Goal: Task Accomplishment & Management: Manage account settings

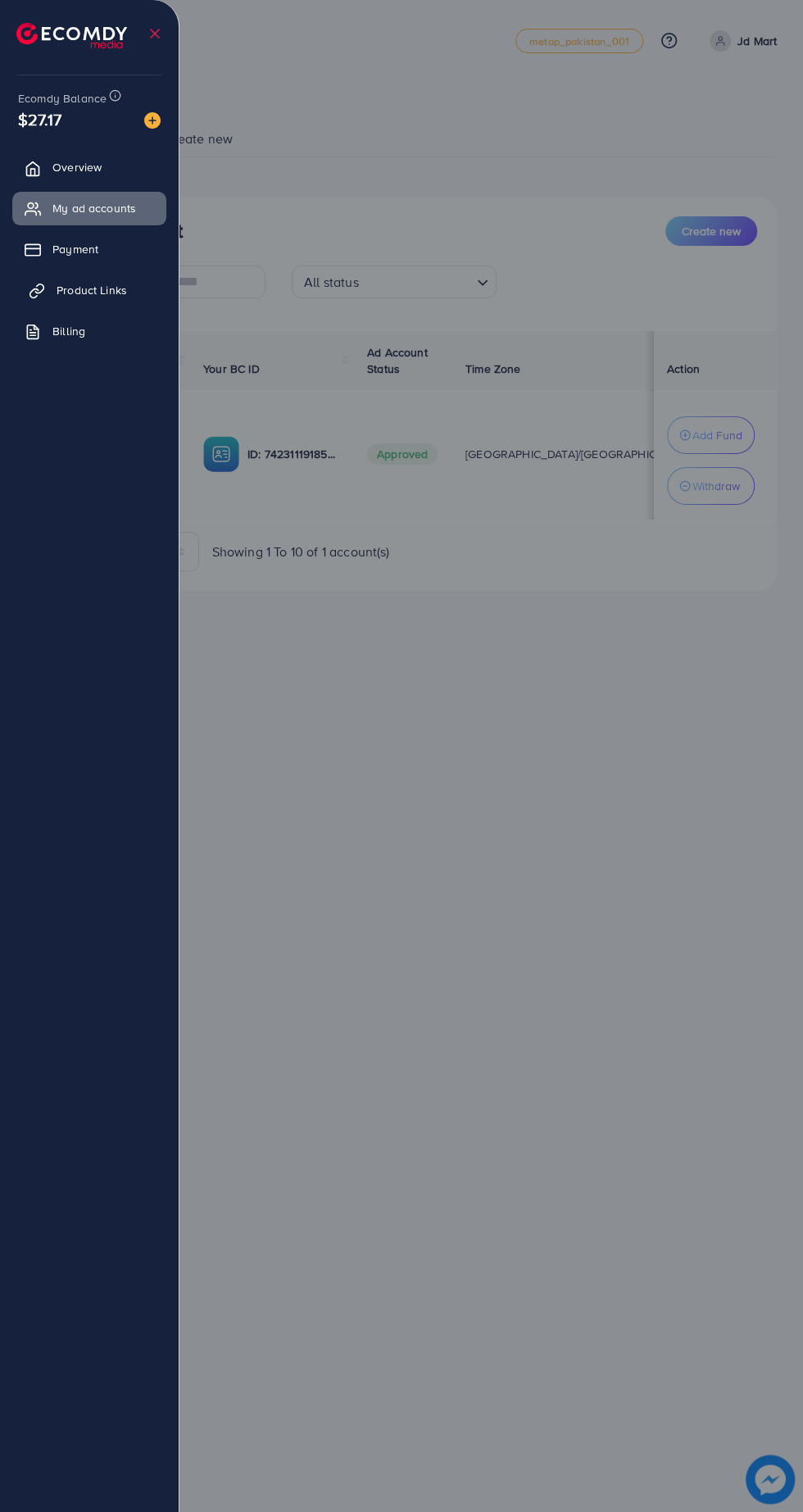
click at [102, 289] on link "Product Links" at bounding box center [88, 290] width 154 height 33
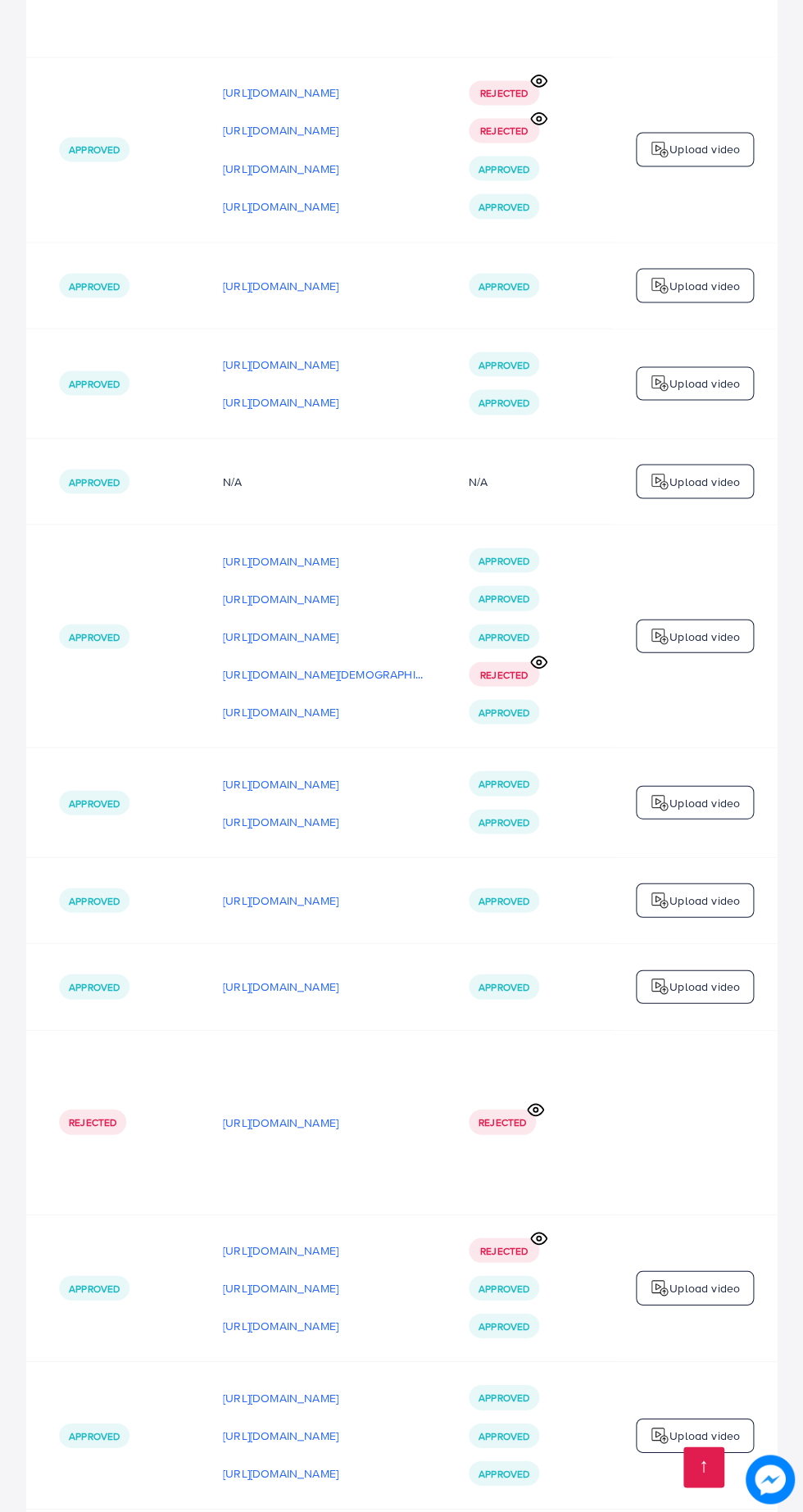
scroll to position [0, 629]
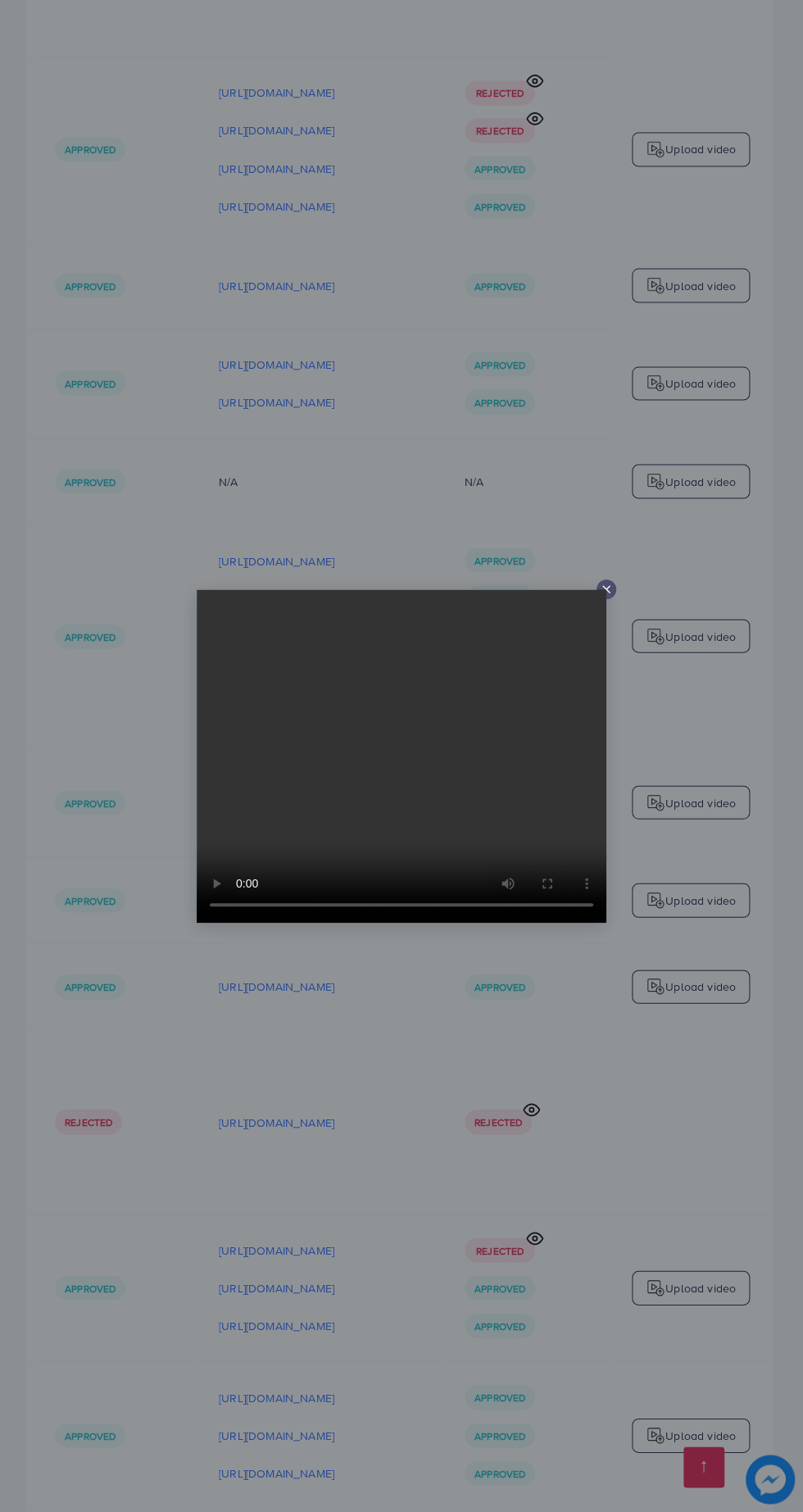
click at [695, 1062] on div at bounding box center [402, 756] width 803 height 1512
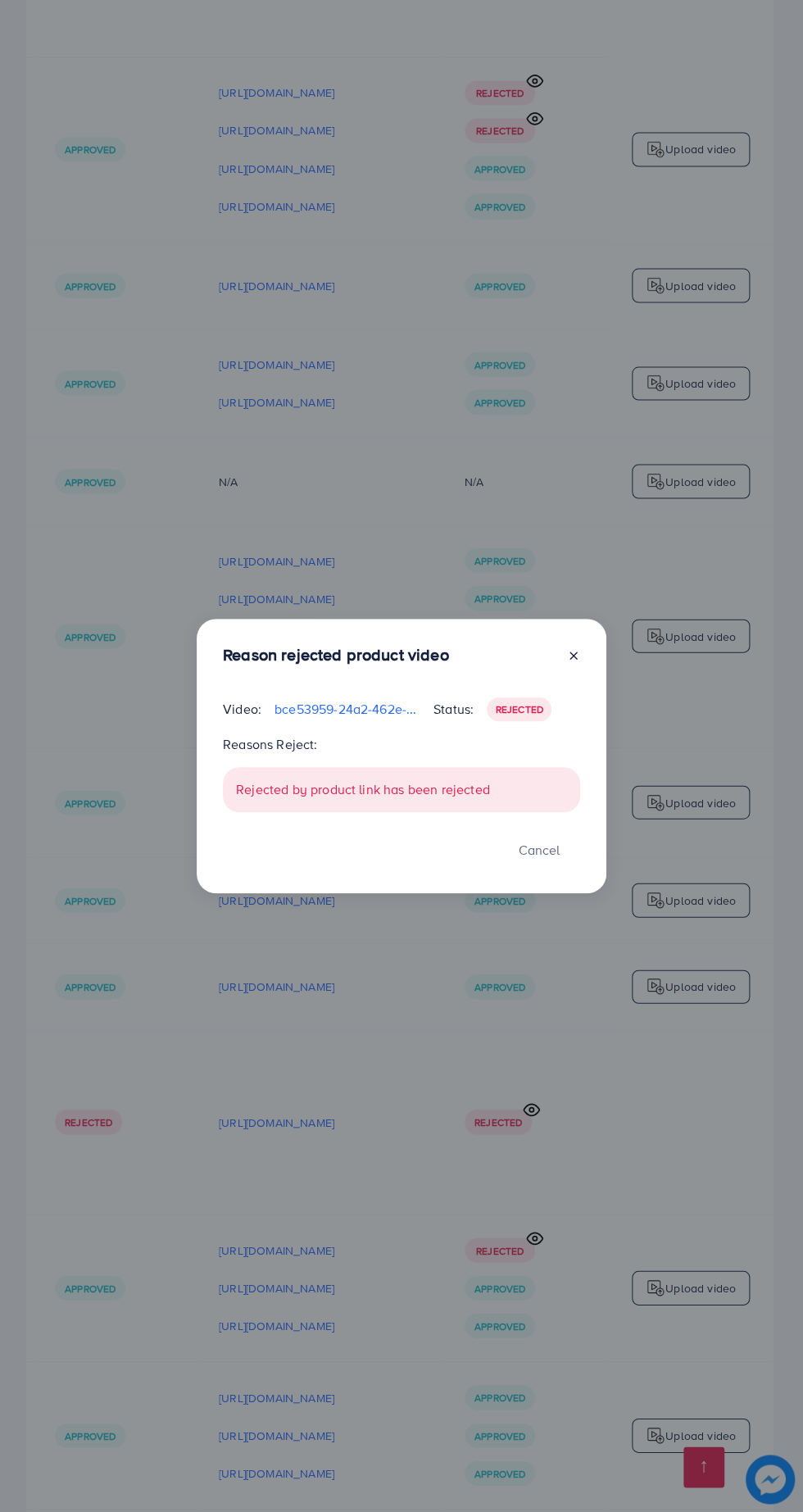
click at [612, 1101] on div "Reason rejected product video Video: bce53959-24a2-462e-bdfa-a555ab59156b-17567…" at bounding box center [402, 756] width 803 height 1512
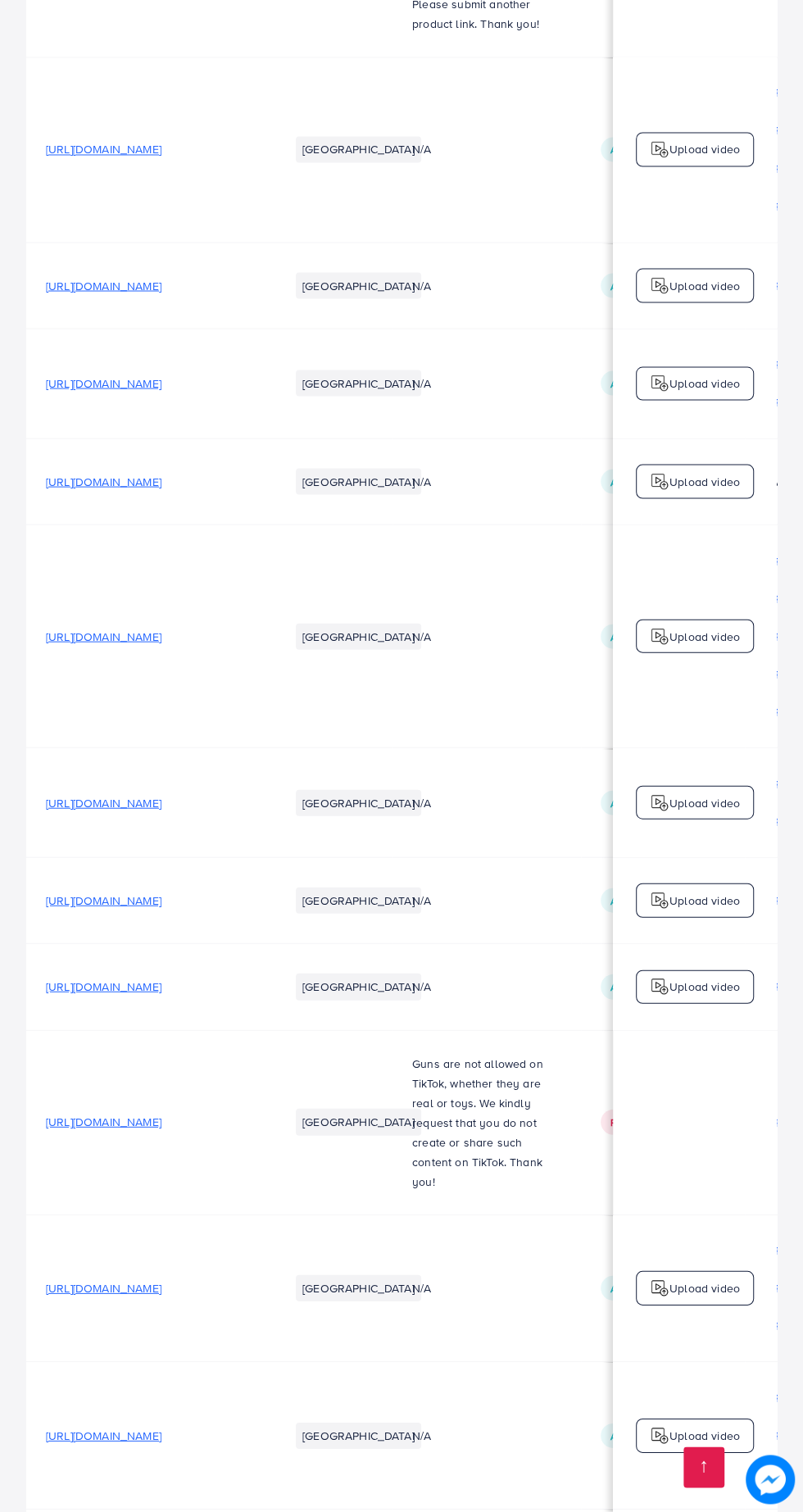
scroll to position [0, 0]
